Goal: Use online tool/utility: Utilize a website feature to perform a specific function

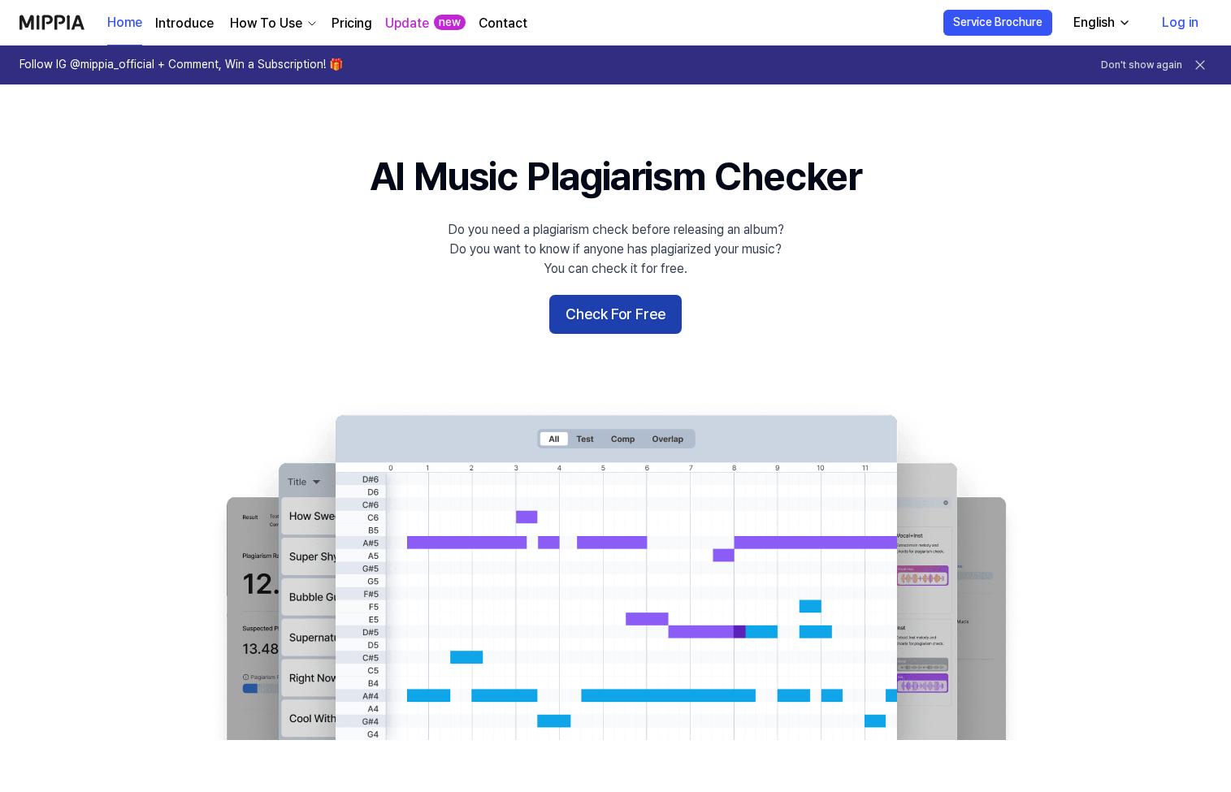
click at [595, 318] on button "Check For Free" at bounding box center [615, 314] width 132 height 39
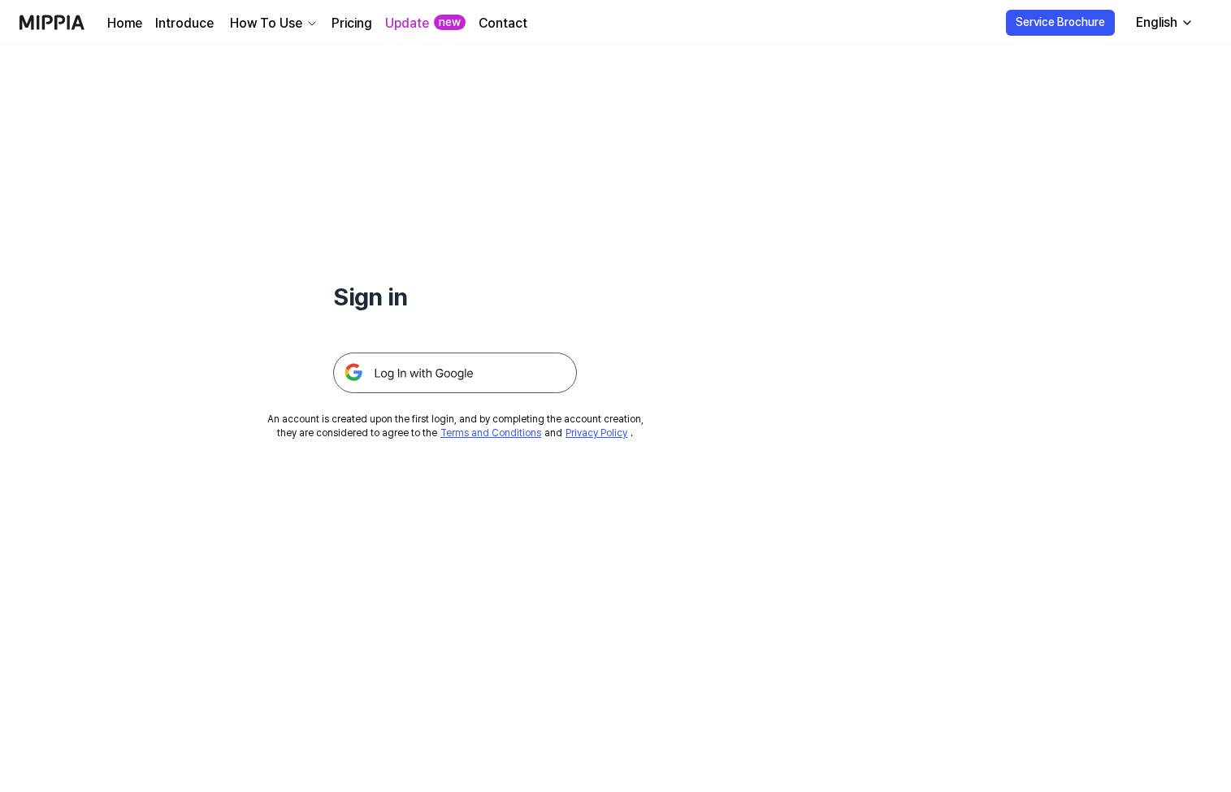
click at [489, 383] on img at bounding box center [455, 373] width 244 height 41
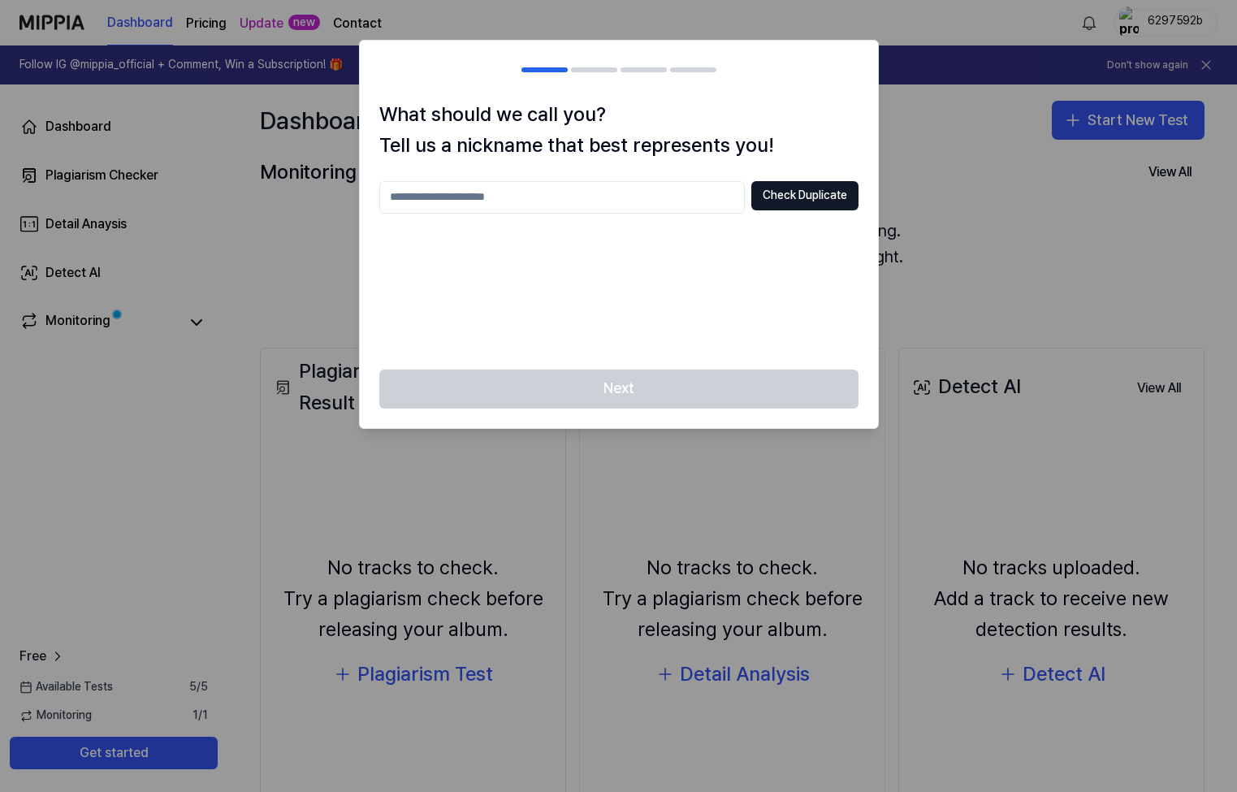
click at [597, 202] on input "text" at bounding box center [562, 197] width 366 height 32
type input "********"
click at [804, 187] on button "Check Duplicate" at bounding box center [805, 195] width 107 height 29
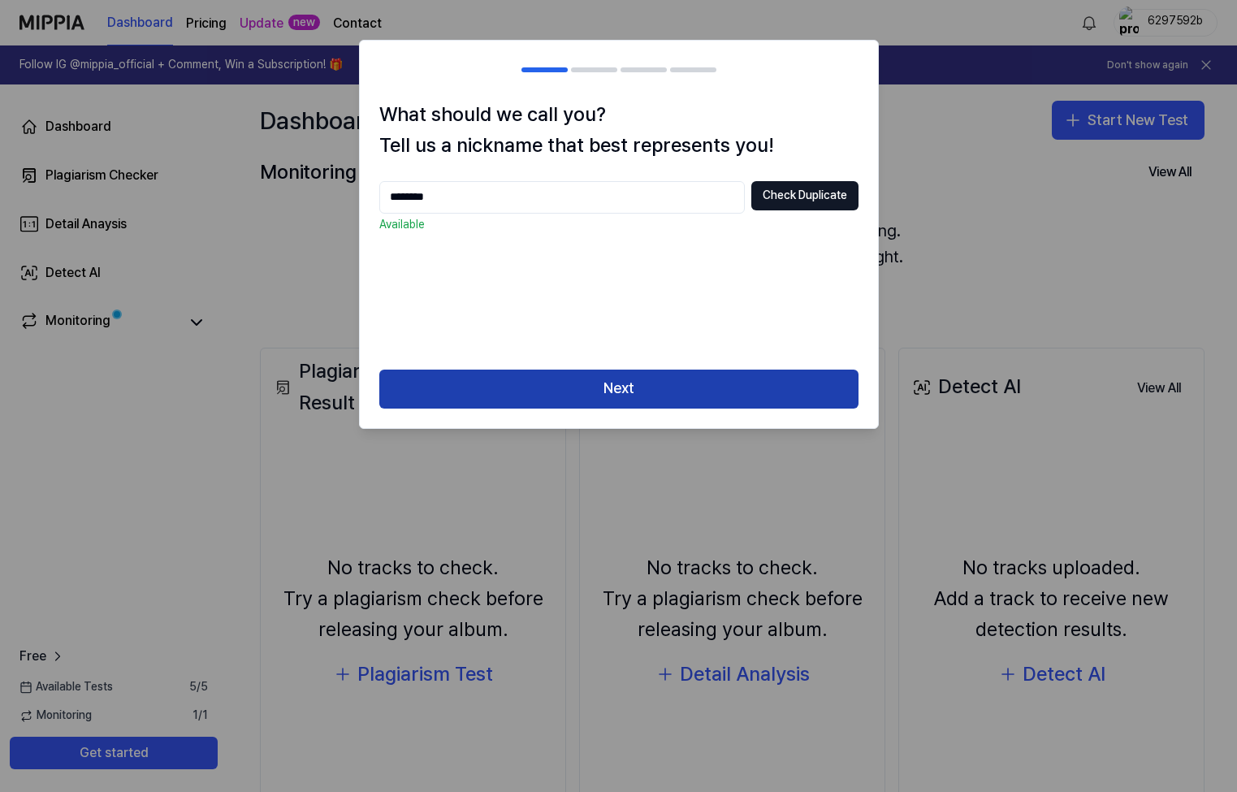
click at [765, 387] on button "Next" at bounding box center [618, 389] width 479 height 39
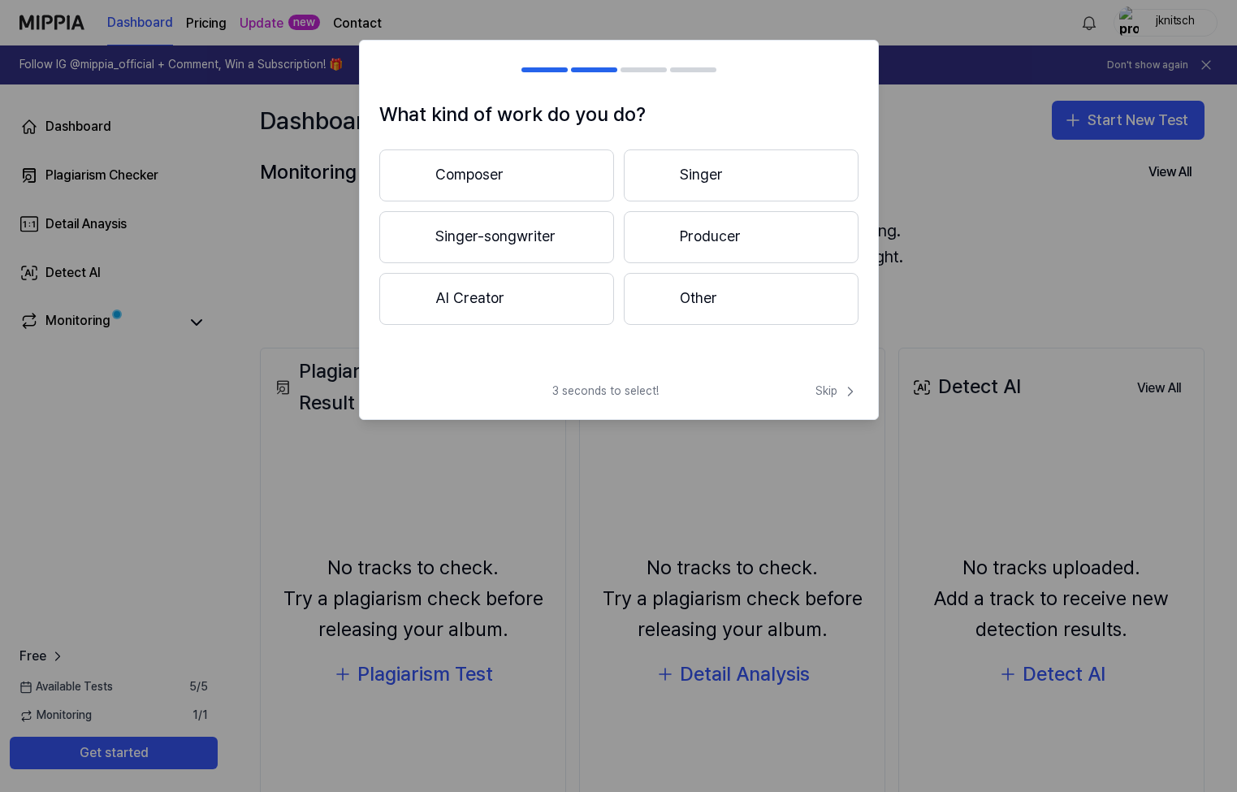
click at [495, 171] on button "Composer" at bounding box center [496, 175] width 235 height 52
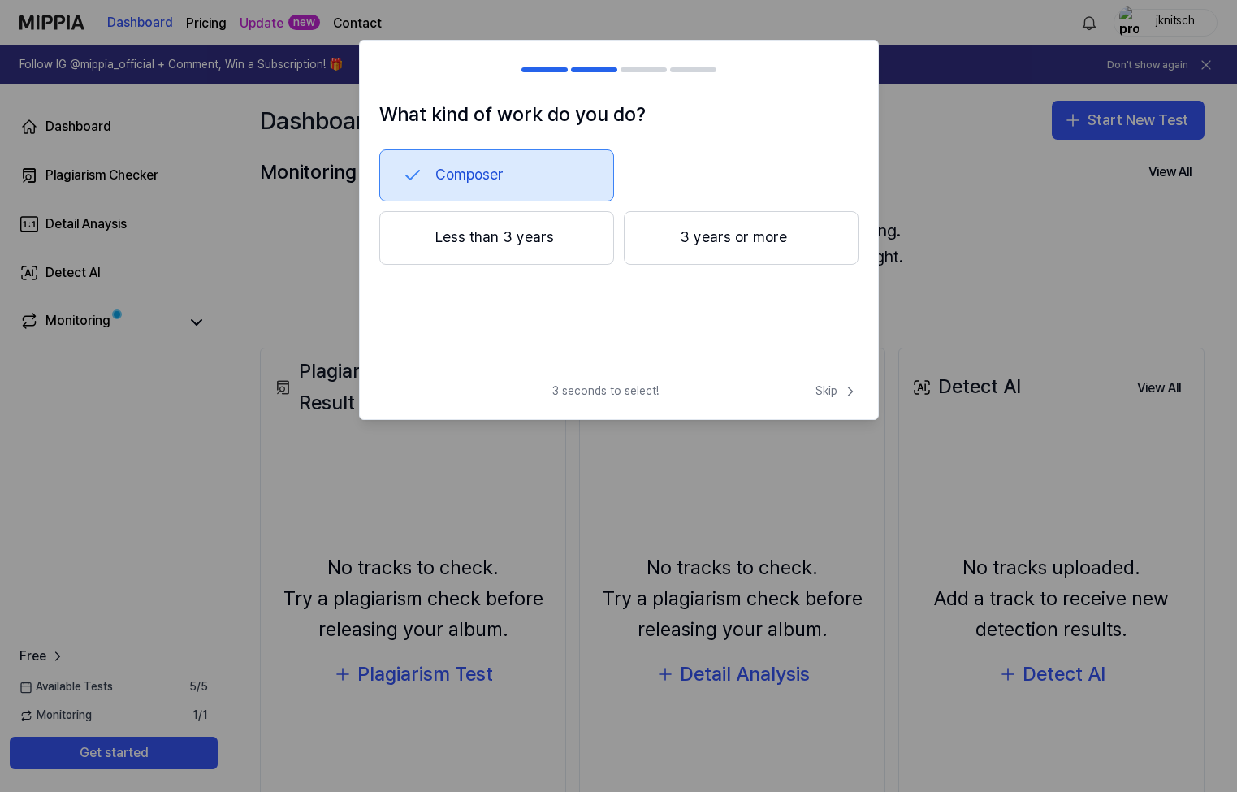
click at [761, 231] on button "3 years or more" at bounding box center [741, 238] width 235 height 54
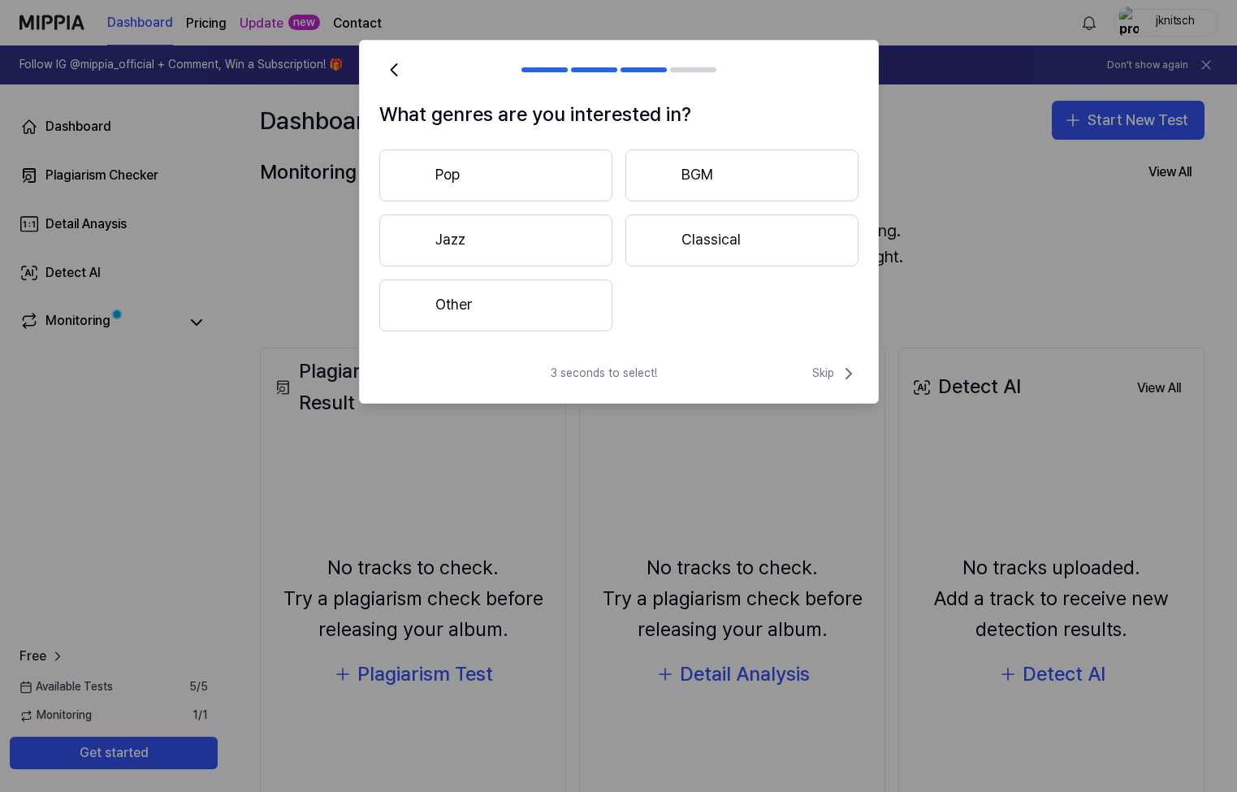
click at [736, 245] on button "Classical" at bounding box center [742, 240] width 233 height 52
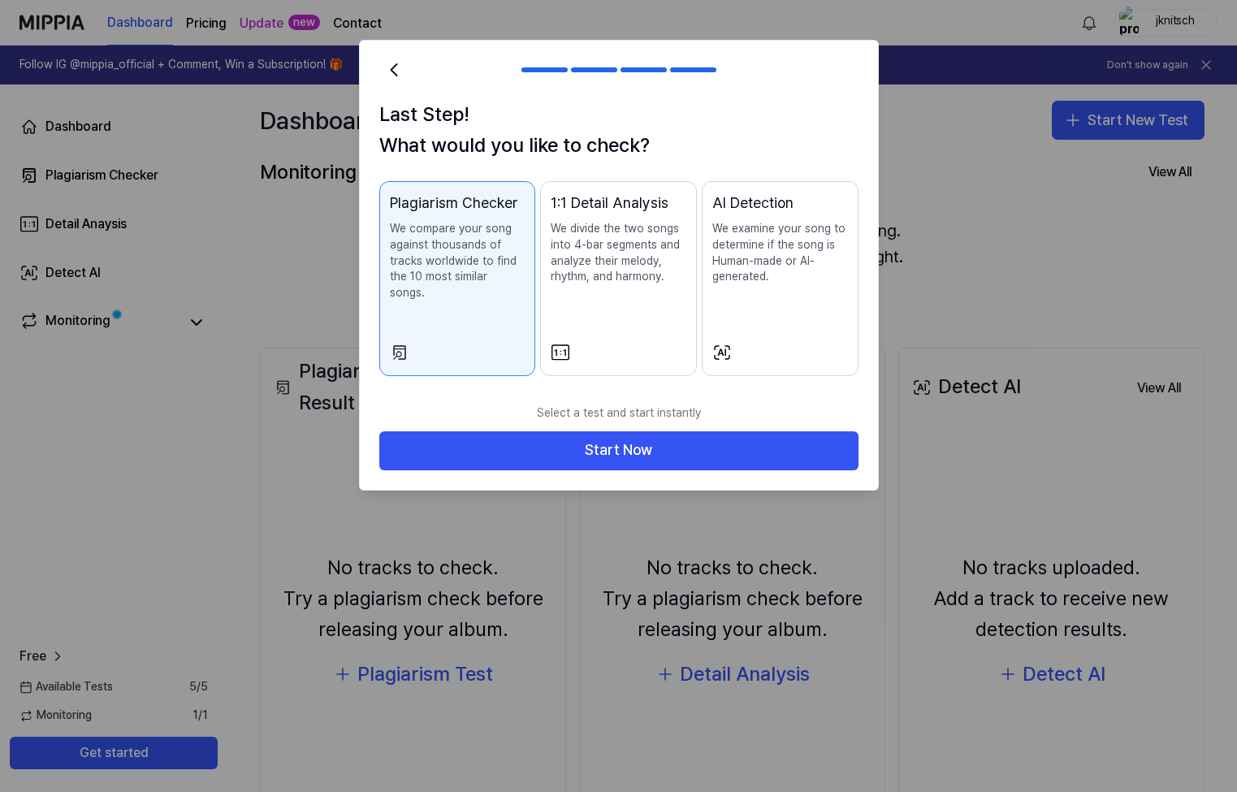
click at [769, 299] on div "AI Detection We examine your song to determine if the song is Human-made or AI-…" at bounding box center [781, 255] width 136 height 126
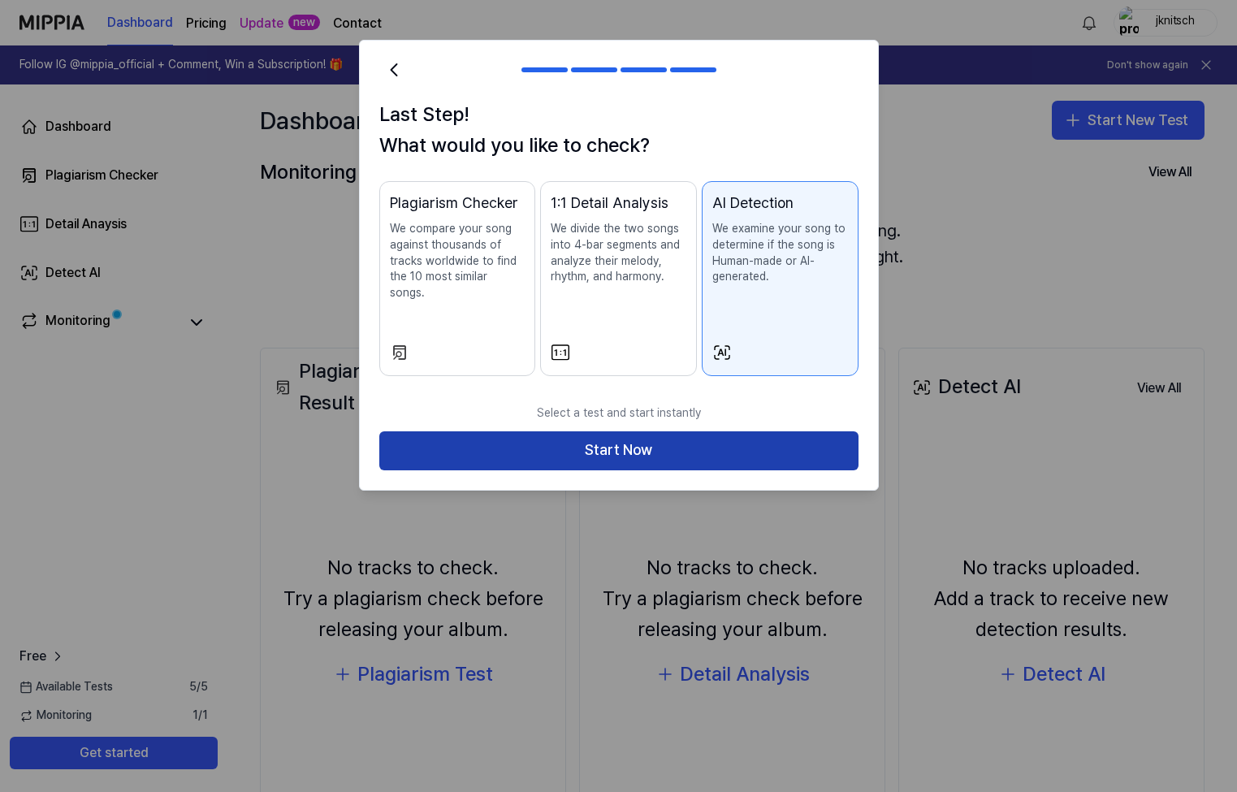
click at [708, 431] on button "Start Now" at bounding box center [618, 450] width 479 height 39
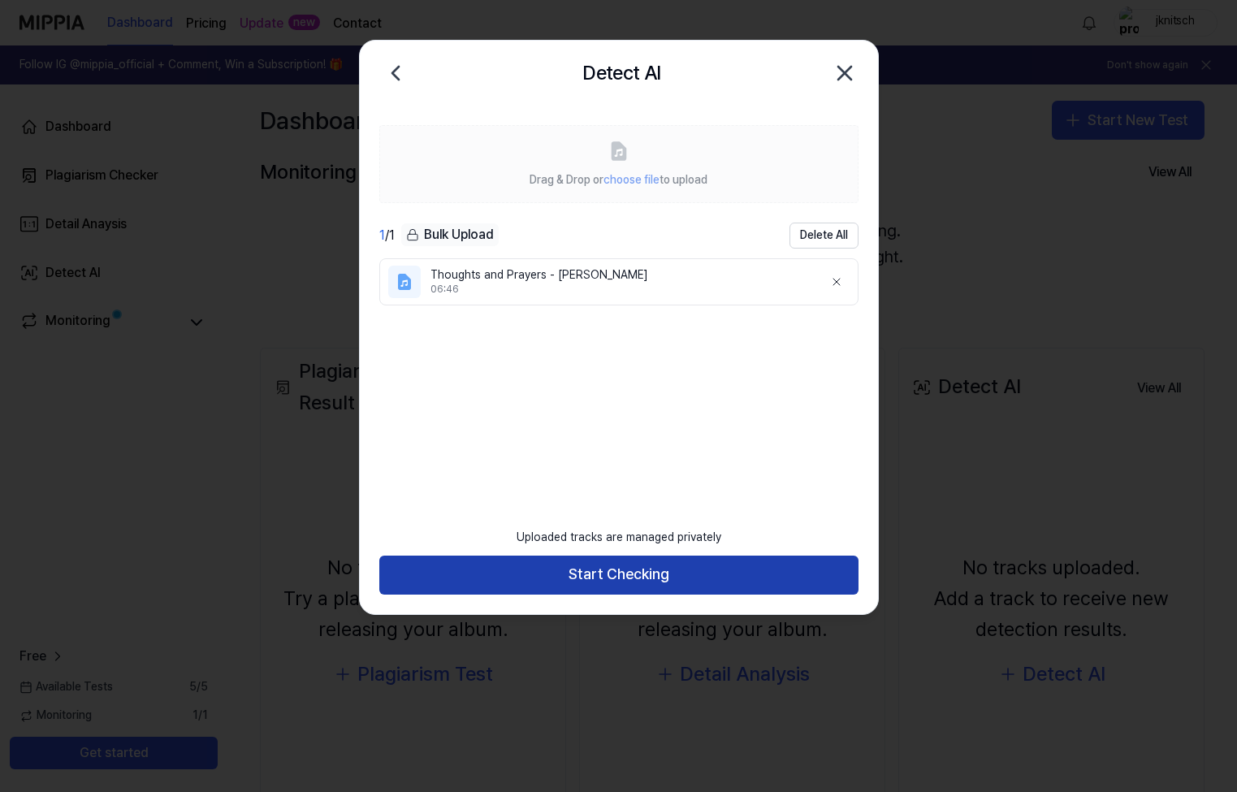
click at [623, 578] on button "Start Checking" at bounding box center [618, 575] width 479 height 39
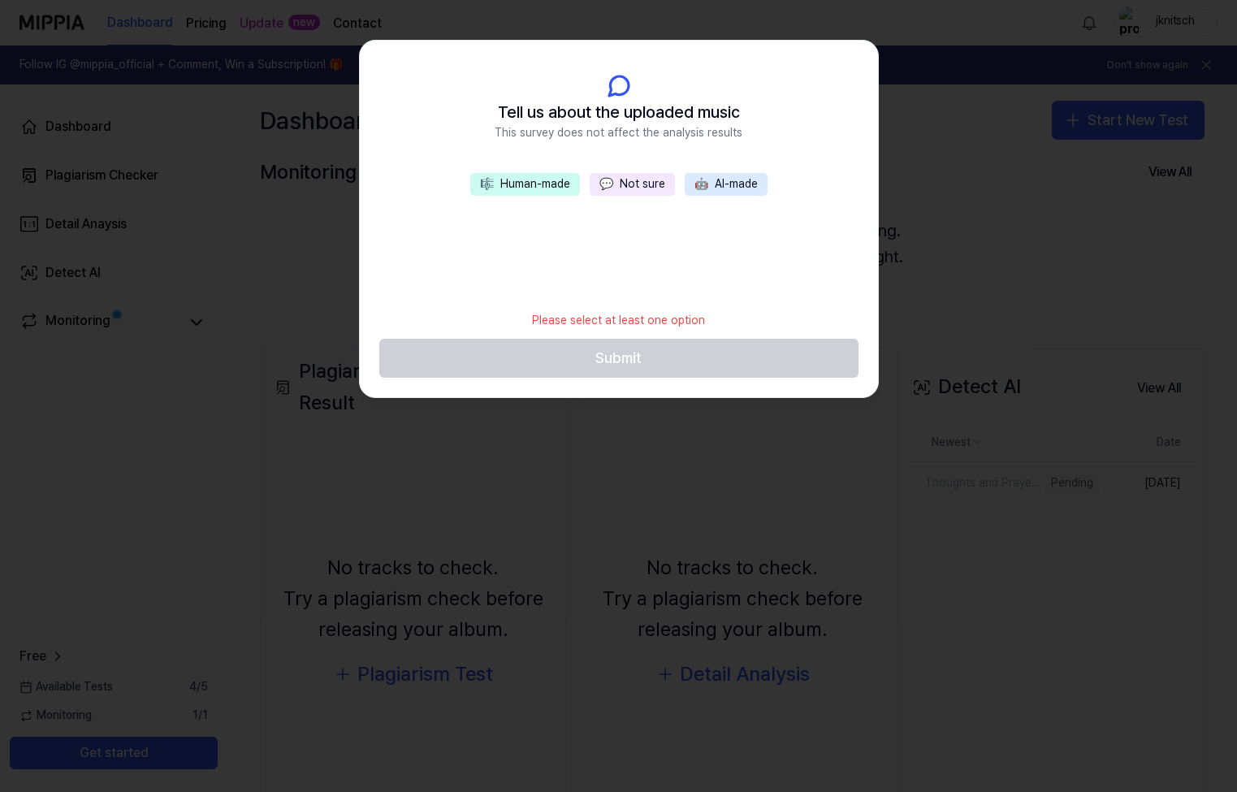
click at [632, 179] on button "💬 Not sure" at bounding box center [632, 184] width 85 height 23
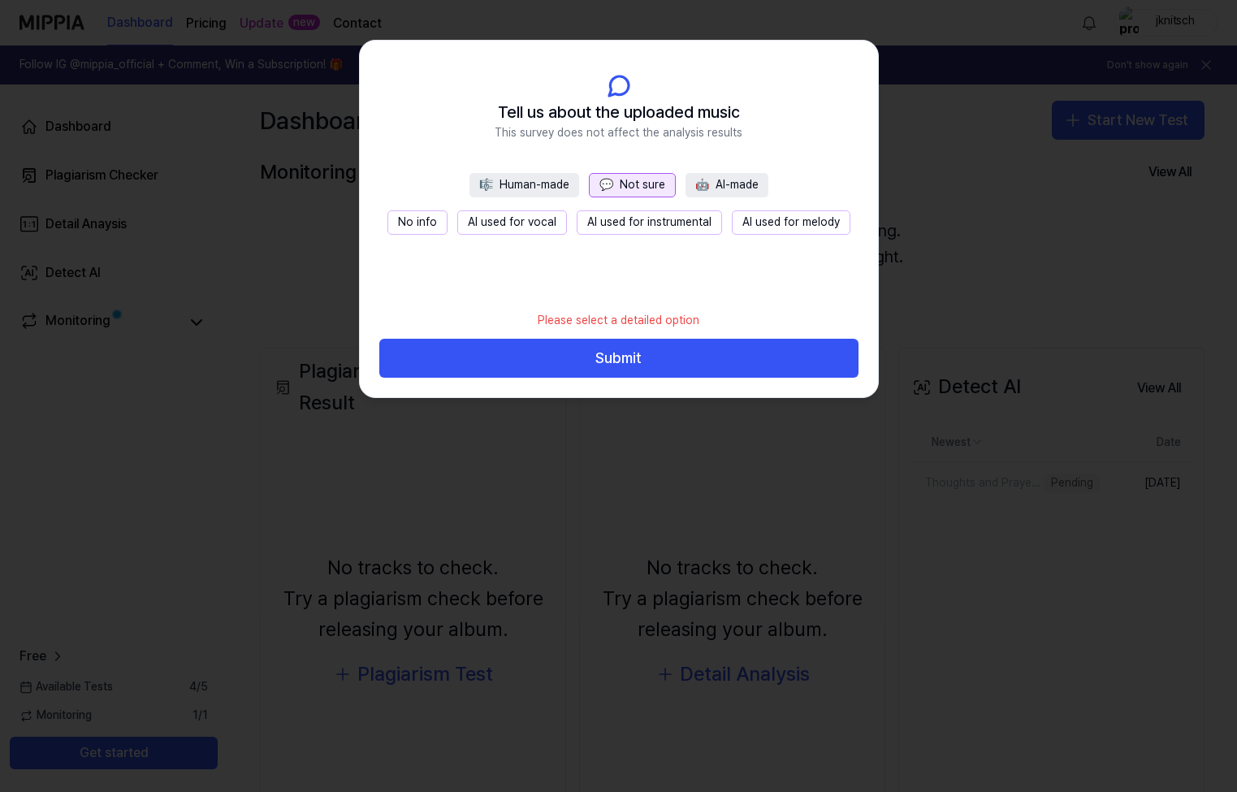
click at [431, 220] on button "No info" at bounding box center [418, 222] width 60 height 24
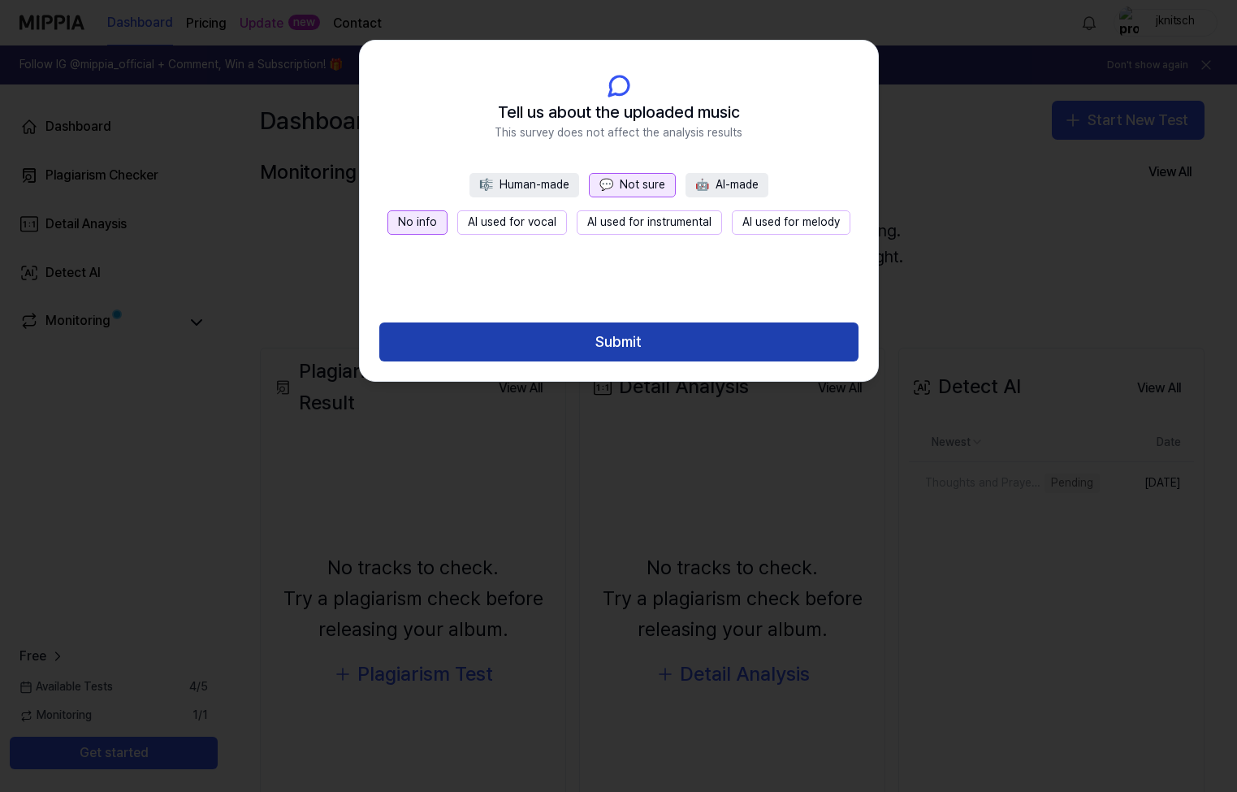
click at [588, 343] on button "Submit" at bounding box center [618, 342] width 479 height 39
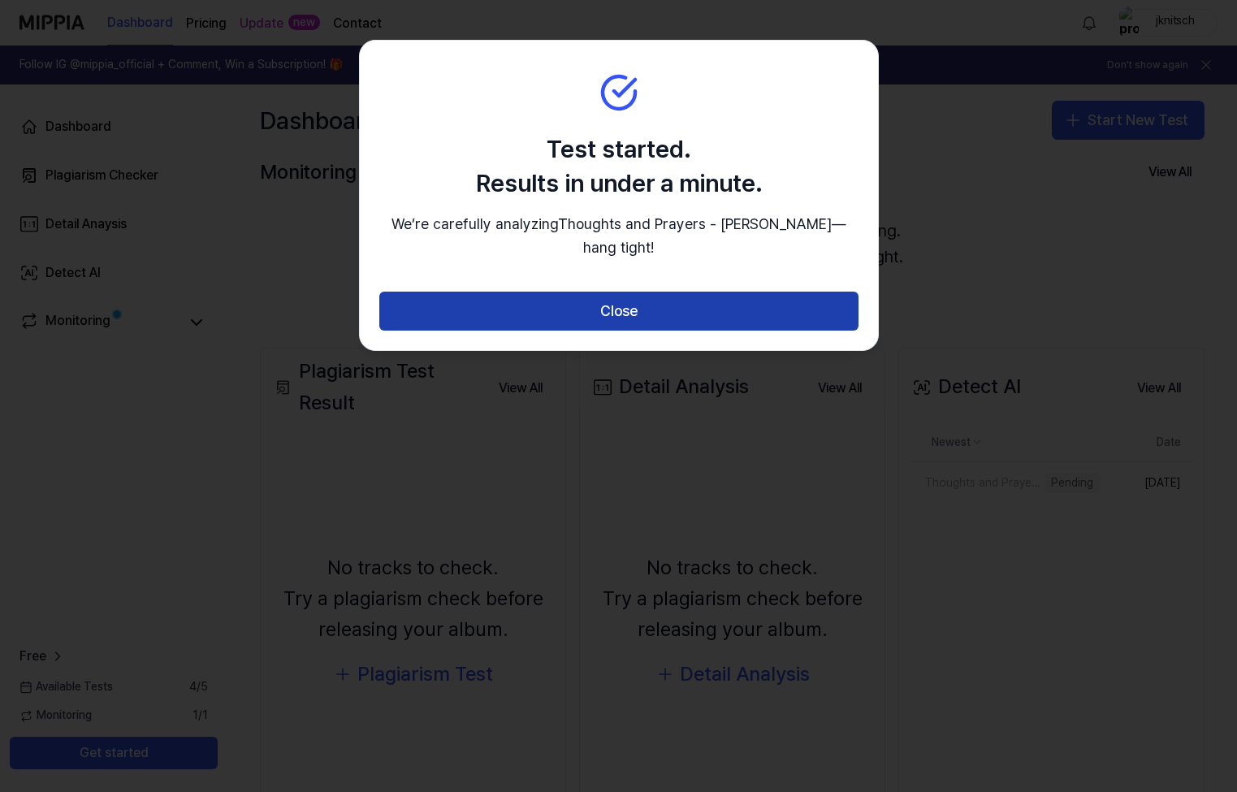
click at [660, 311] on button "Close" at bounding box center [618, 311] width 479 height 39
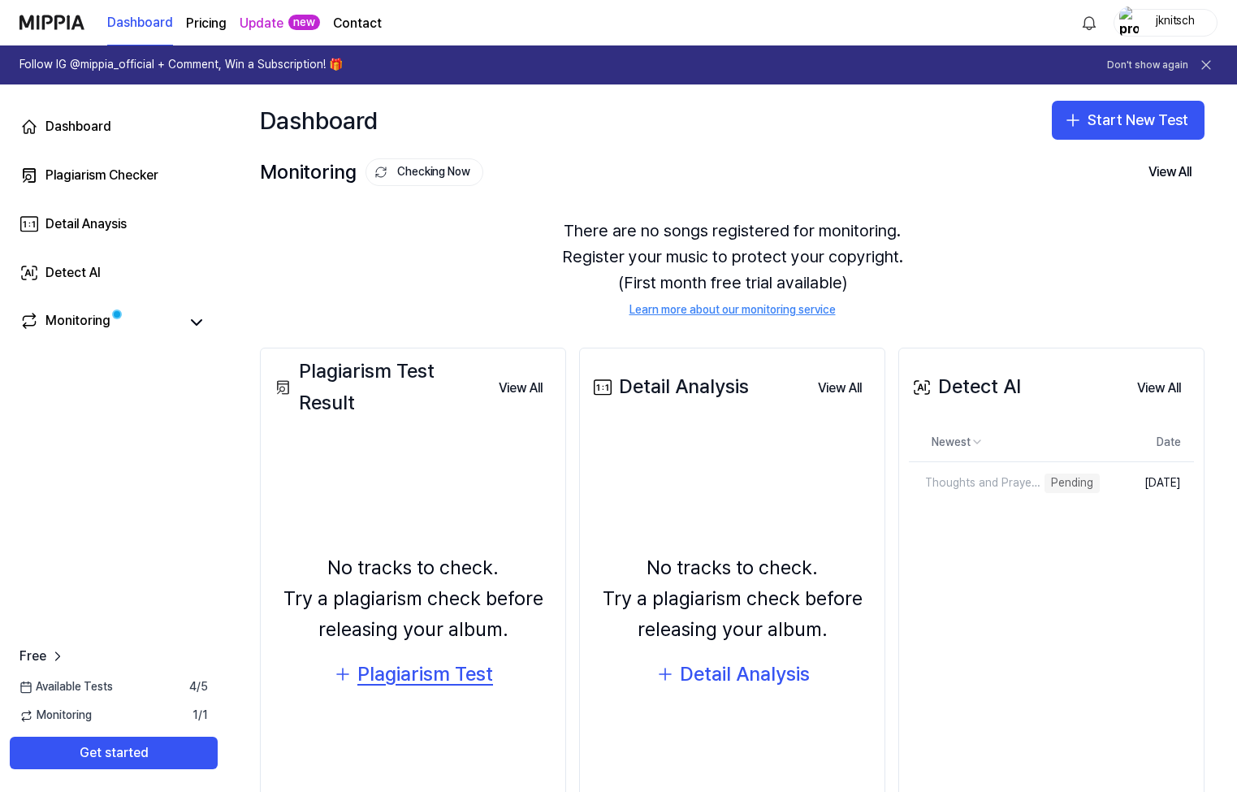
click at [418, 674] on div "Plagiarism Test" at bounding box center [425, 674] width 136 height 31
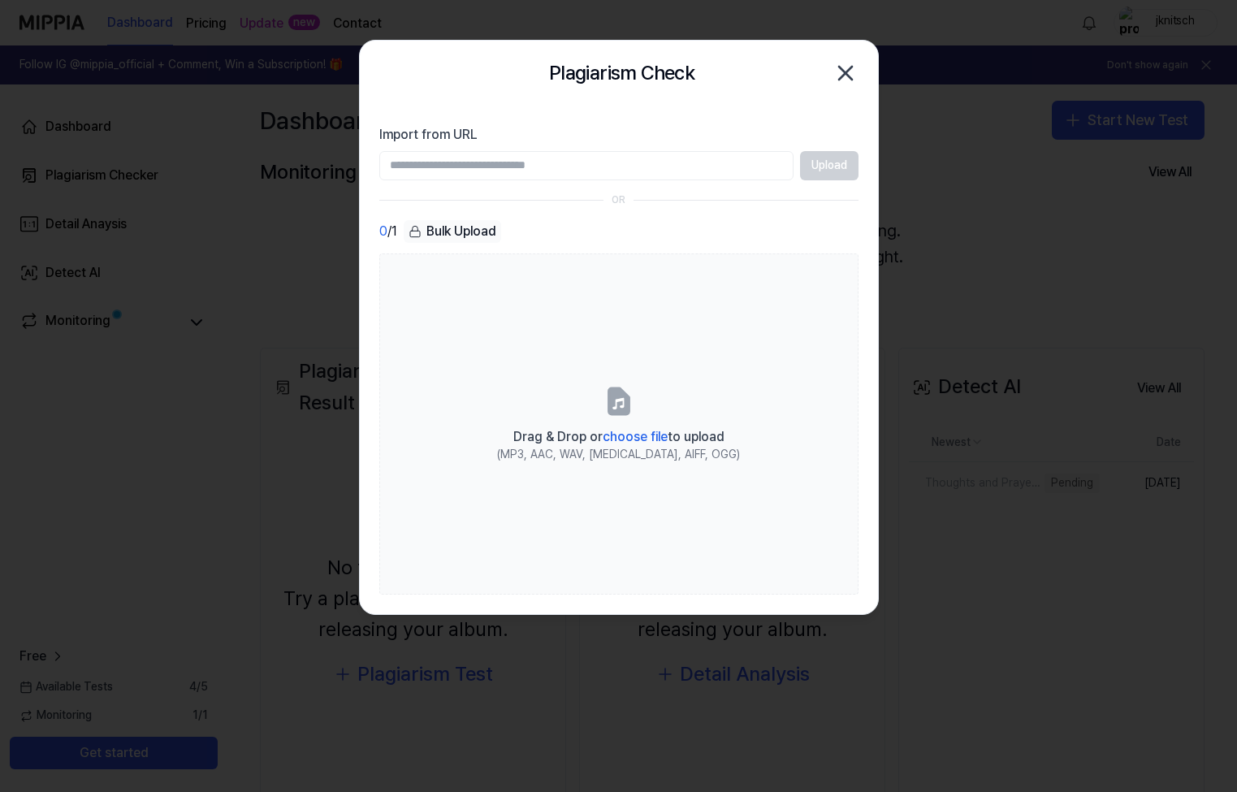
click at [843, 67] on icon "button" at bounding box center [846, 73] width 26 height 26
click at [843, 67] on div "Plagiarism Check Close Import from URL Upload OR 0 / 1 Bulk Upload Drag & Drop …" at bounding box center [619, 327] width 520 height 575
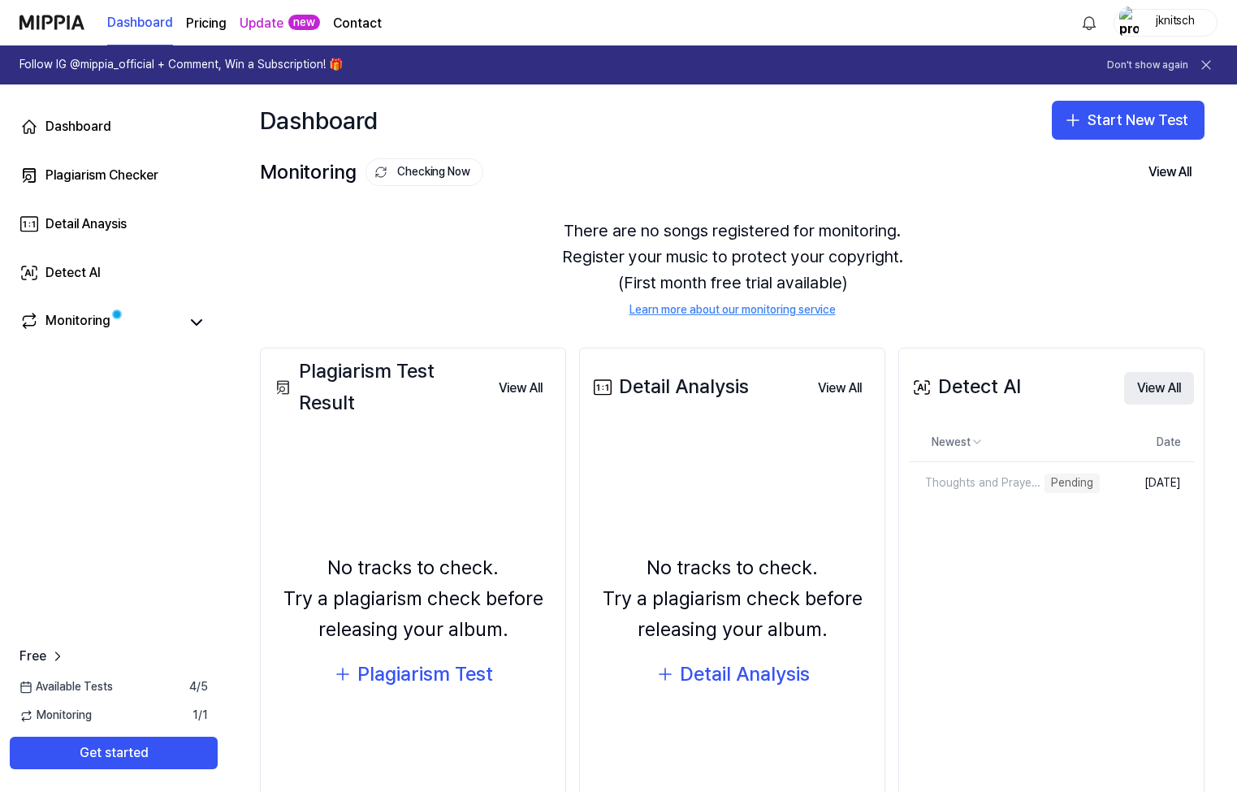
click at [1138, 389] on button "View All" at bounding box center [1159, 388] width 70 height 32
